Goal: Information Seeking & Learning: Learn about a topic

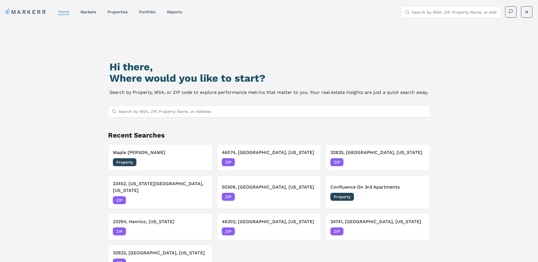
click at [280, 108] on input "Search by MSA, ZIP, Property Name, or Address" at bounding box center [273, 111] width 308 height 11
click at [269, 157] on div "46074, [GEOGRAPHIC_DATA], [US_STATE] ZIP [DATE]" at bounding box center [269, 157] width 95 height 17
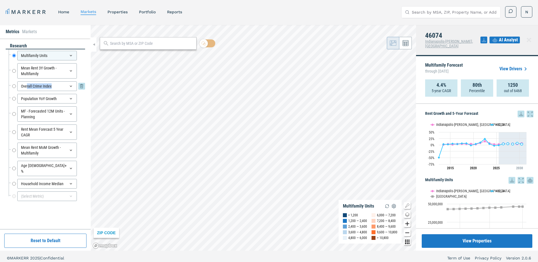
click at [26, 89] on div "Overall Crime Index" at bounding box center [47, 86] width 60 height 10
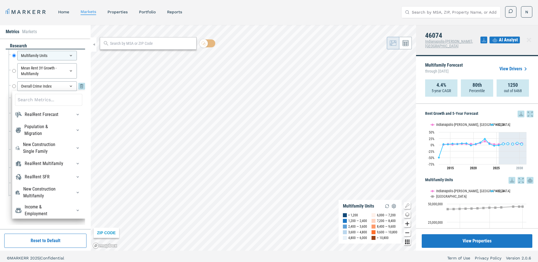
drag, startPoint x: 26, startPoint y: 89, endPoint x: 17, endPoint y: 82, distance: 12.1
click at [17, 82] on div "Overall Crime Index Overall Crime Index" at bounding box center [48, 86] width 73 height 10
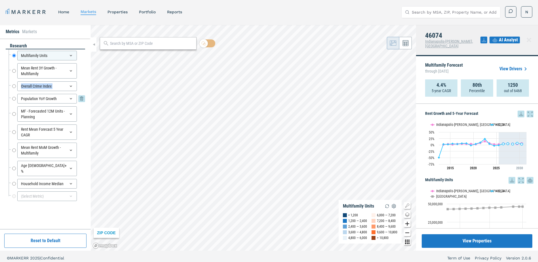
drag, startPoint x: 19, startPoint y: 85, endPoint x: 19, endPoint y: 94, distance: 9.4
click at [19, 94] on div "Multifamily Units Multifamily Units Mean Rent 3Y Growth - Multifamily Mean Rent…" at bounding box center [47, 125] width 77 height 153
drag, startPoint x: 19, startPoint y: 94, endPoint x: 10, endPoint y: 86, distance: 11.6
click at [10, 86] on div at bounding box center [10, 86] width 2 height 12
drag, startPoint x: 9, startPoint y: 85, endPoint x: 14, endPoint y: 85, distance: 4.3
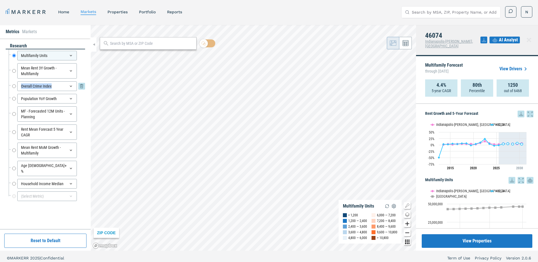
click at [11, 92] on div at bounding box center [10, 86] width 2 height 12
click at [14, 85] on input "Overall Crime Index" at bounding box center [14, 86] width 4 height 10
radio input "false"
radio input "true"
drag, startPoint x: 14, startPoint y: 87, endPoint x: 12, endPoint y: 112, distance: 25.1
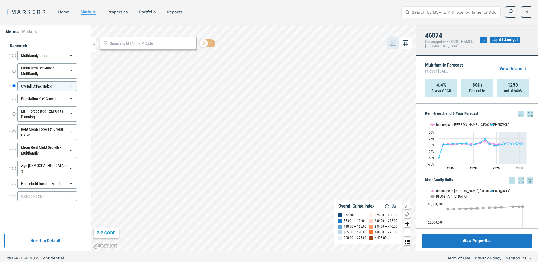
click at [12, 112] on div "Multifamily Units Multifamily Units Mean Rent 3Y Growth - Multifamily Mean Rent…" at bounding box center [47, 125] width 77 height 153
click at [15, 73] on input "Mean Rent 3Y Growth - Multifamily" at bounding box center [14, 70] width 4 height 15
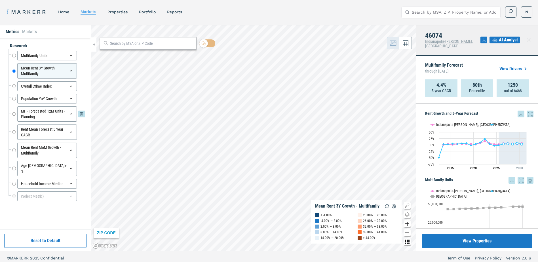
click at [16, 115] on input "MF - Forecasted 12M Units - Planning" at bounding box center [14, 113] width 4 height 15
radio input "false"
radio input "true"
